Goal: Task Accomplishment & Management: Manage account settings

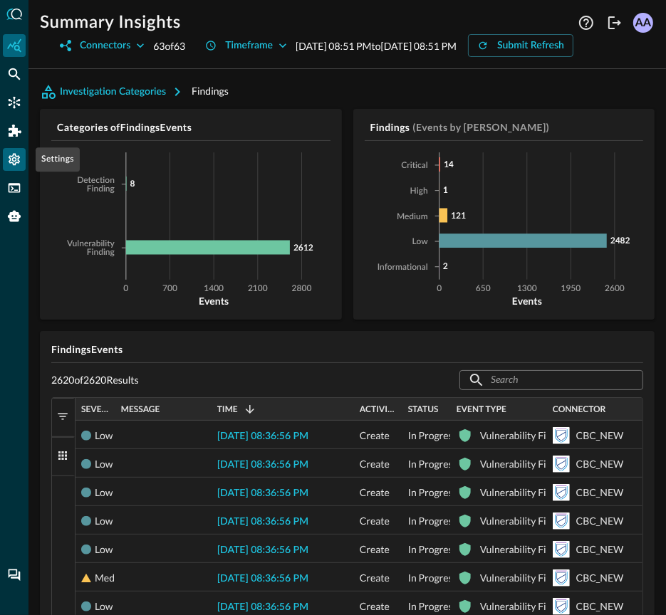
click at [16, 169] on div "Settings" at bounding box center [14, 159] width 23 height 23
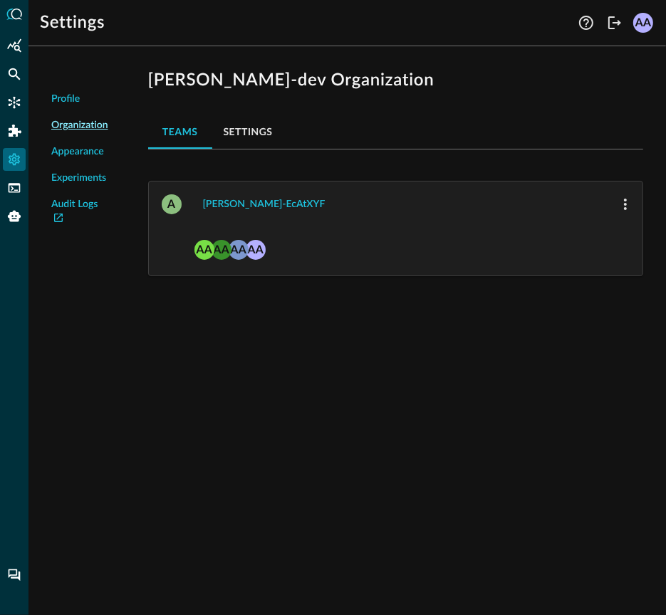
click at [249, 136] on button "Settings" at bounding box center [248, 132] width 72 height 34
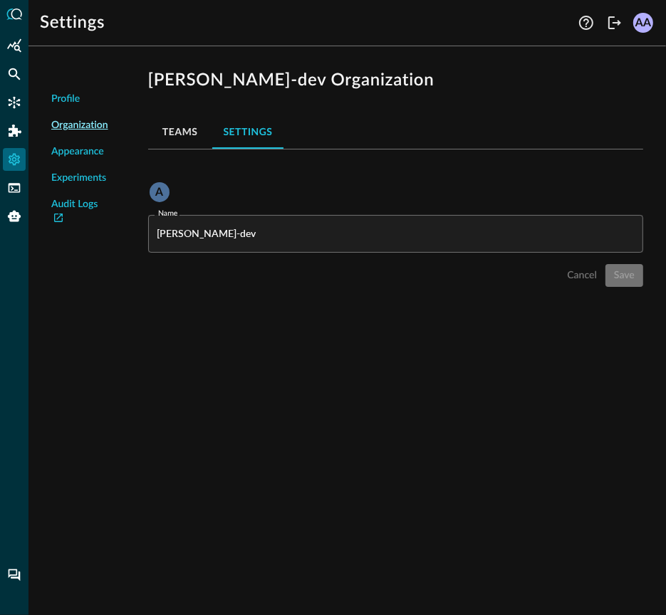
click at [184, 134] on button "Teams" at bounding box center [180, 132] width 64 height 34
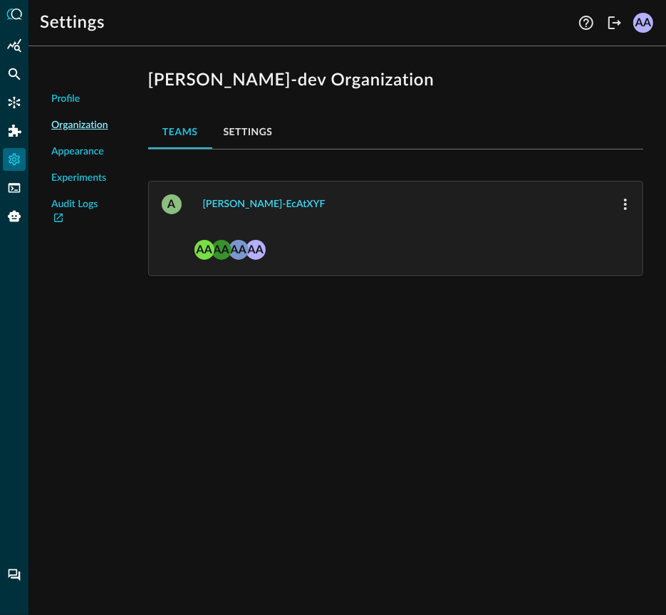
click at [234, 201] on div "avnish-ecAtXYF" at bounding box center [264, 205] width 122 height 18
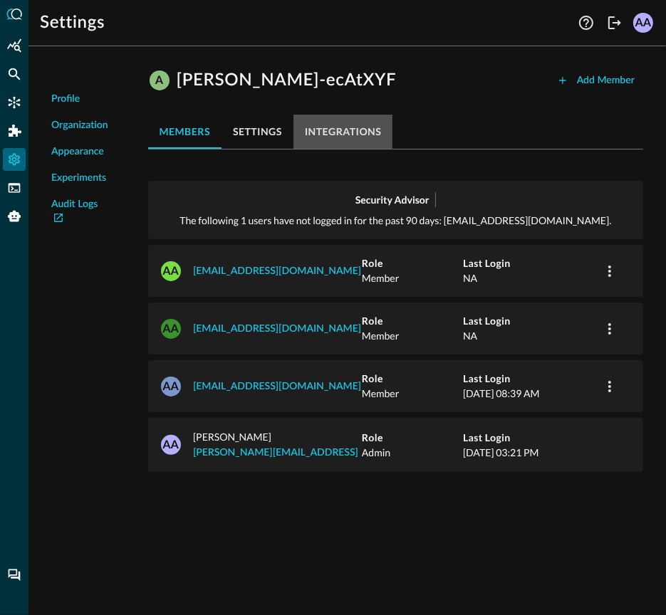
click at [325, 137] on button "integrations" at bounding box center [343, 132] width 100 height 34
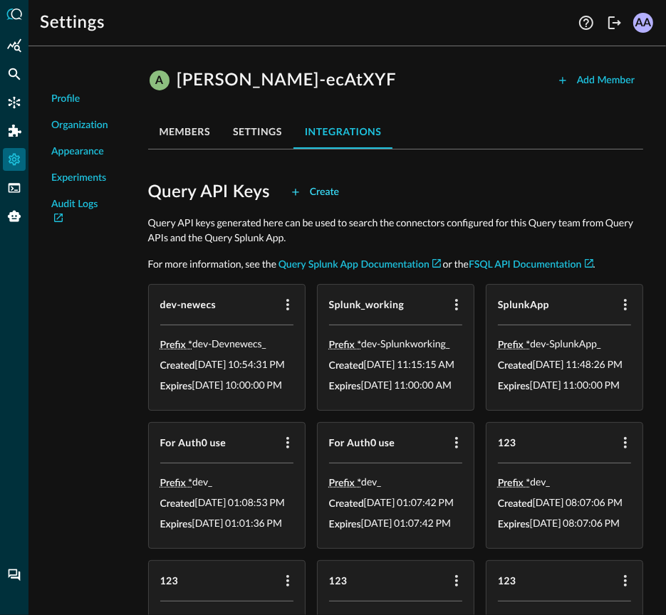
click at [319, 188] on div "Create" at bounding box center [324, 193] width 29 height 18
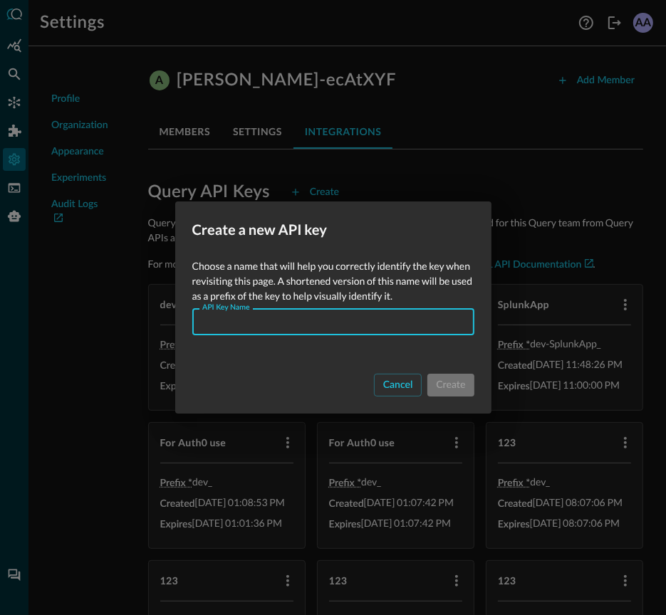
click at [269, 319] on input "API Key Name" at bounding box center [337, 322] width 273 height 26
type input "s"
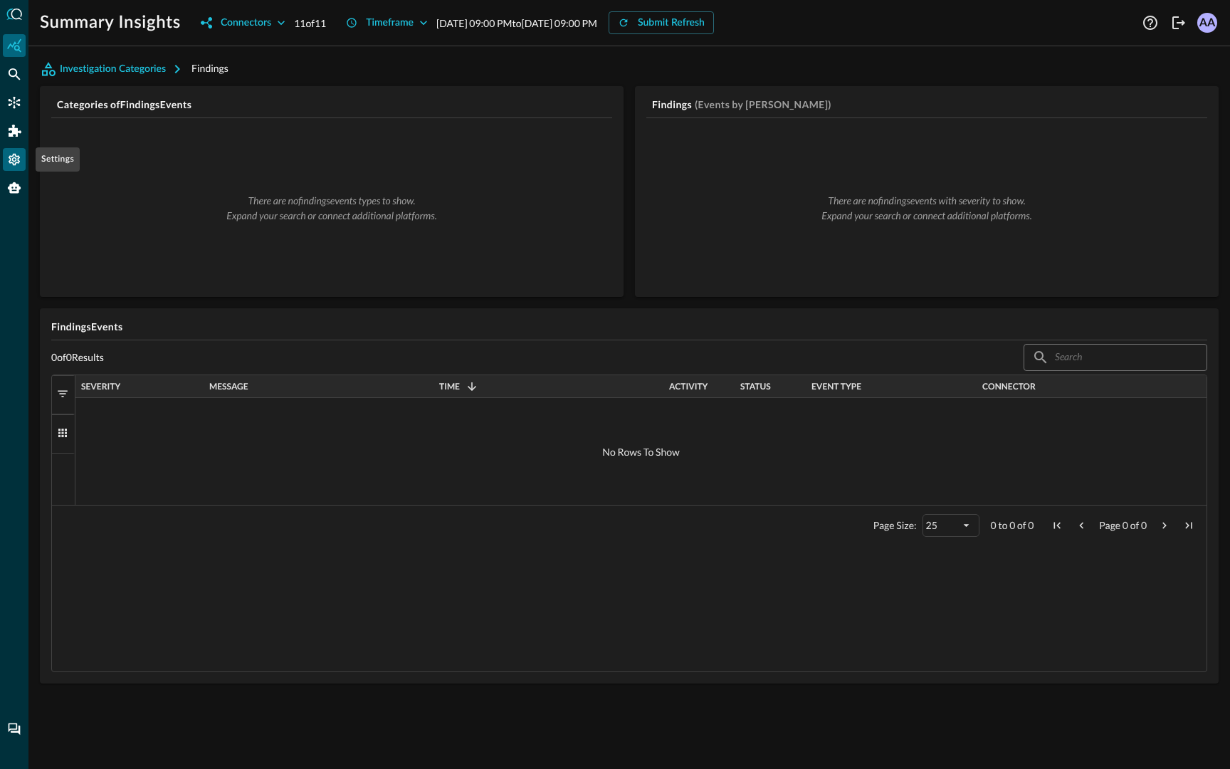
click at [14, 169] on div "Settings" at bounding box center [14, 159] width 23 height 23
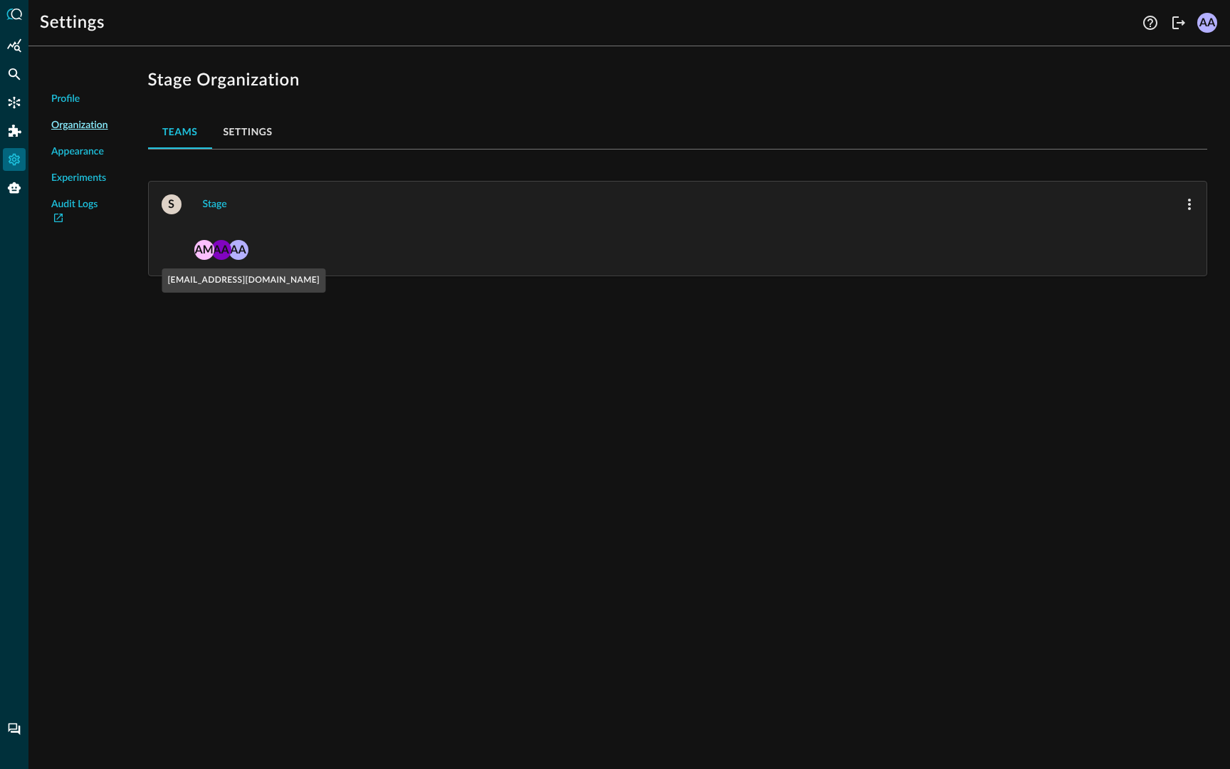
click at [229, 256] on span "AA" at bounding box center [221, 249] width 20 height 20
click at [210, 203] on div "Stage" at bounding box center [215, 205] width 24 height 18
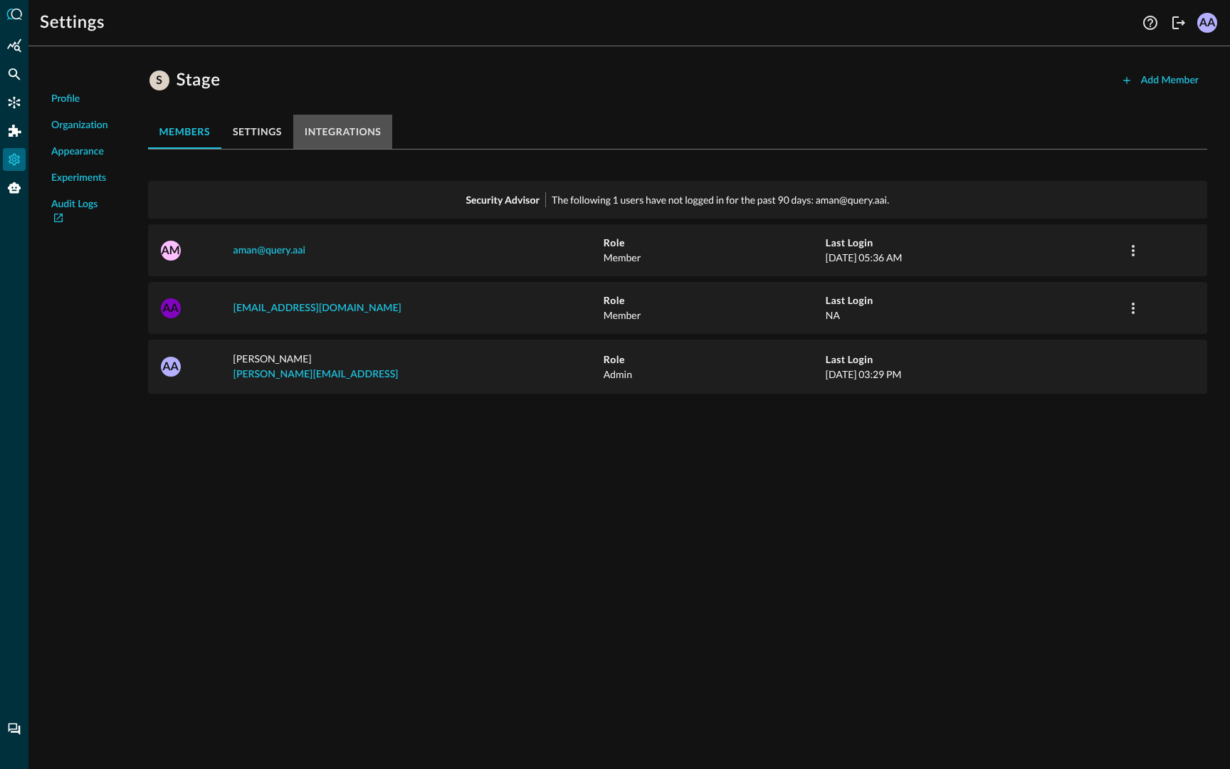
click at [348, 127] on button "integrations" at bounding box center [343, 132] width 100 height 34
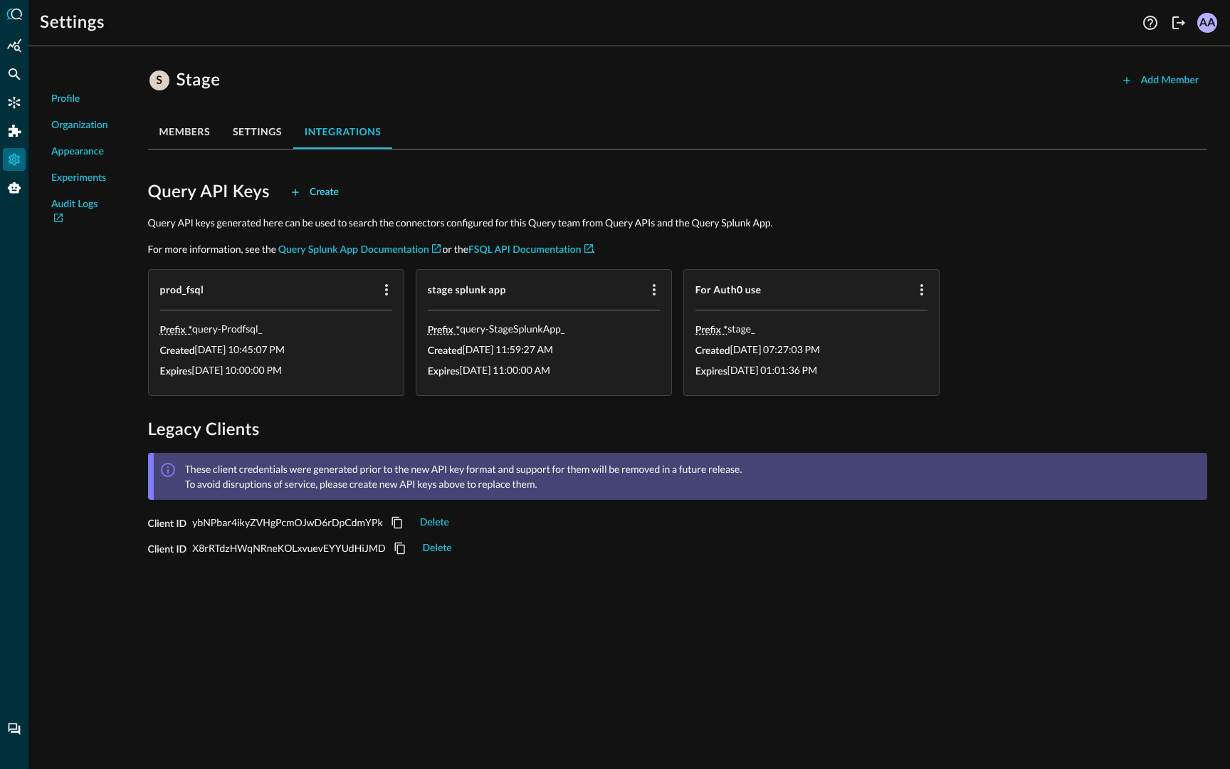
click at [315, 194] on div "Create" at bounding box center [324, 193] width 29 height 18
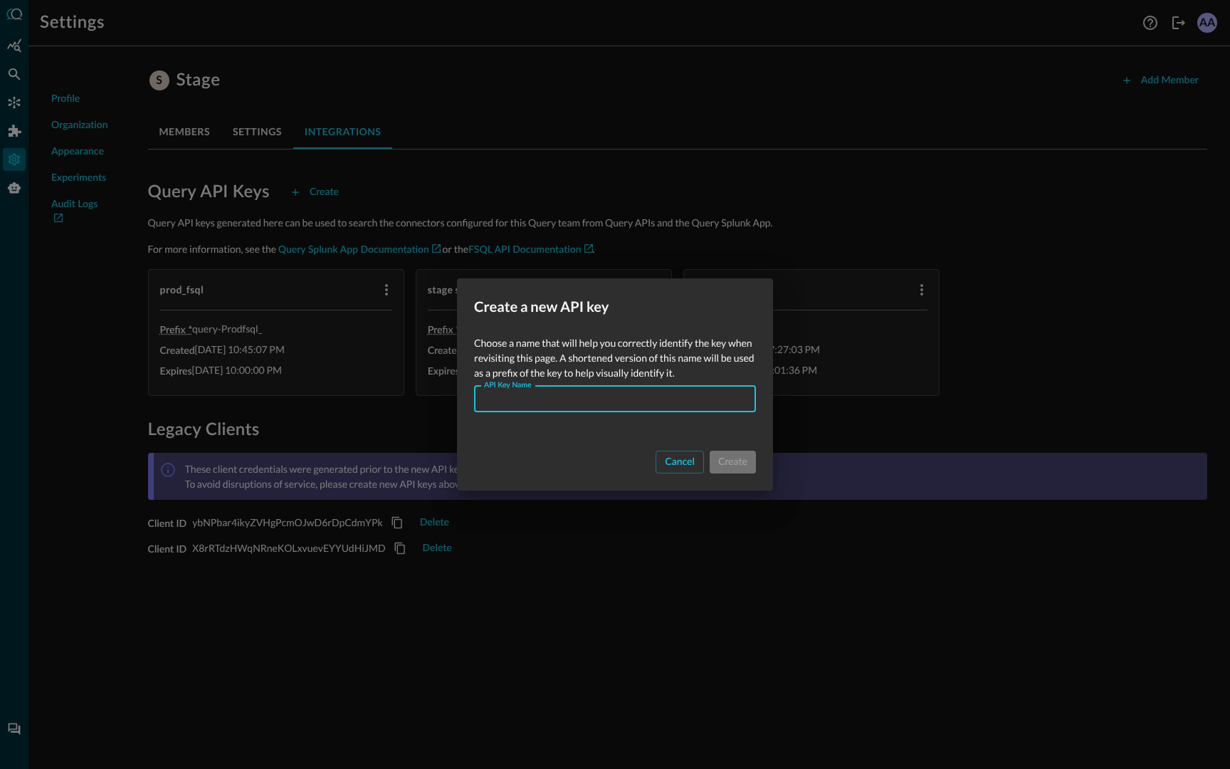
click at [556, 403] on input "API Key Name" at bounding box center [619, 399] width 273 height 26
type input "a"
type input "forUI"
click at [741, 462] on div "Create" at bounding box center [732, 463] width 29 height 18
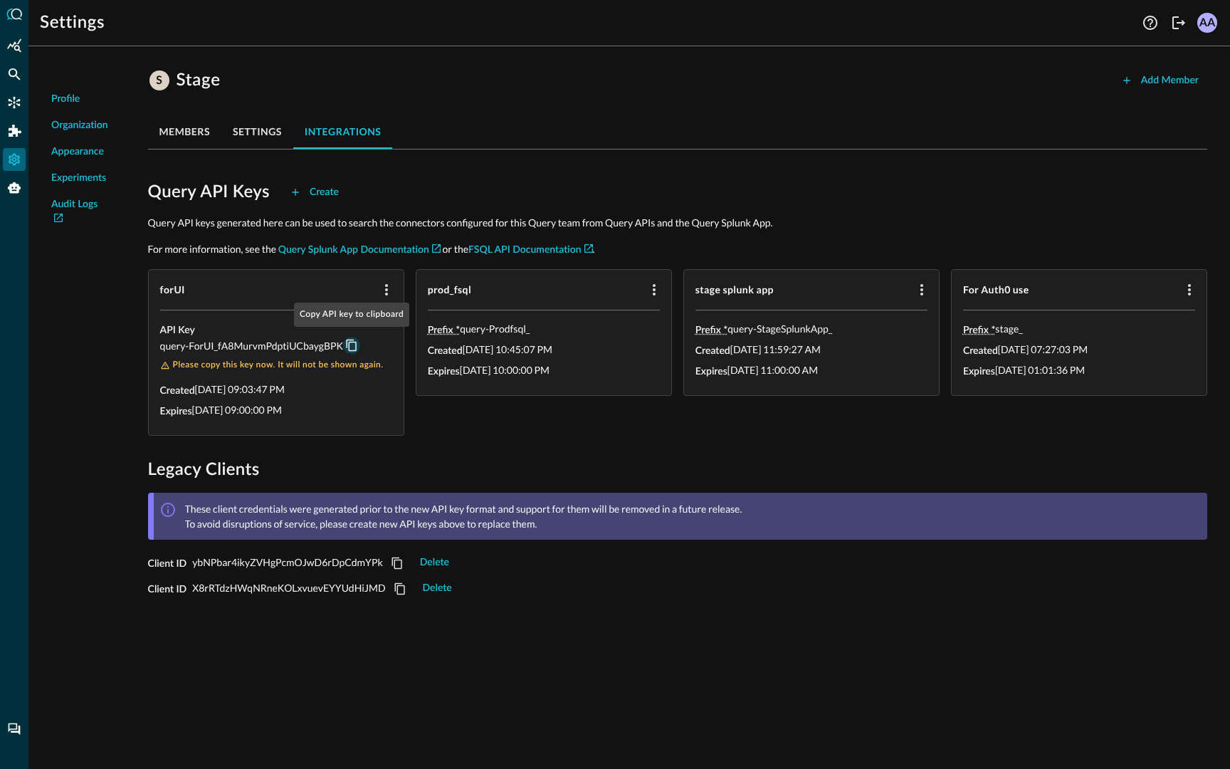
click at [352, 344] on icon "Copy API key to clipboard" at bounding box center [351, 345] width 13 height 13
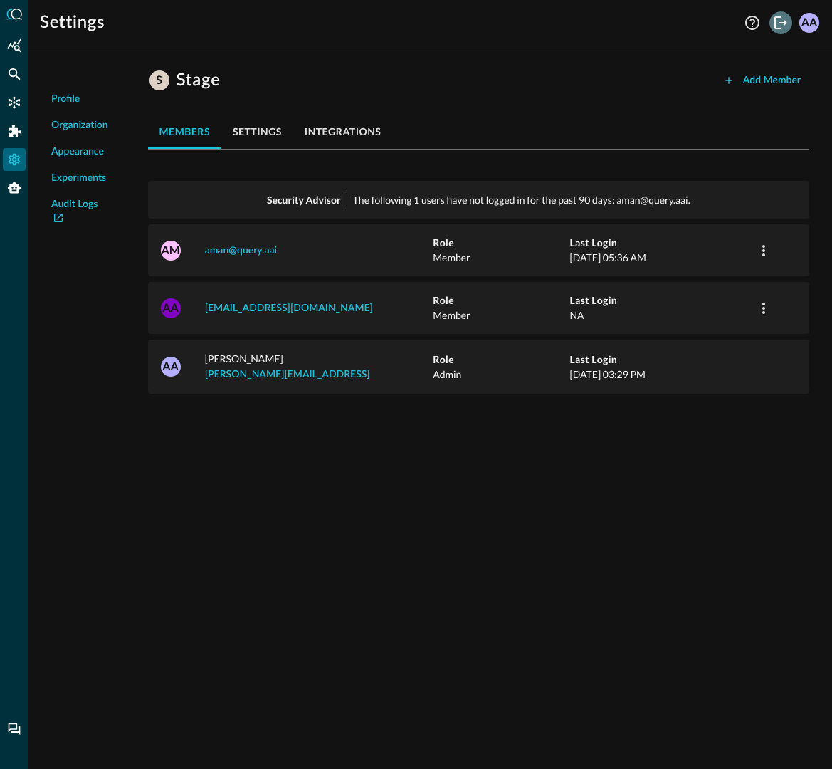
click at [781, 27] on icon "Logout" at bounding box center [781, 22] width 17 height 17
